Goal: Use online tool/utility

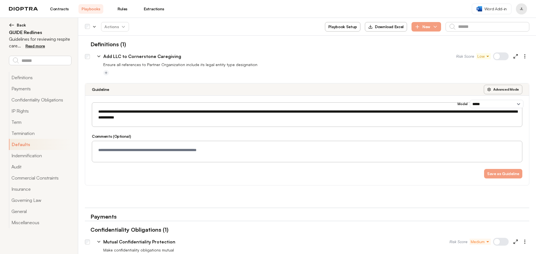
select select "*****"
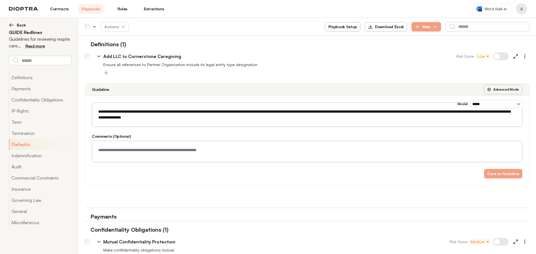
scroll to position [801, 0]
